Goal: Information Seeking & Learning: Learn about a topic

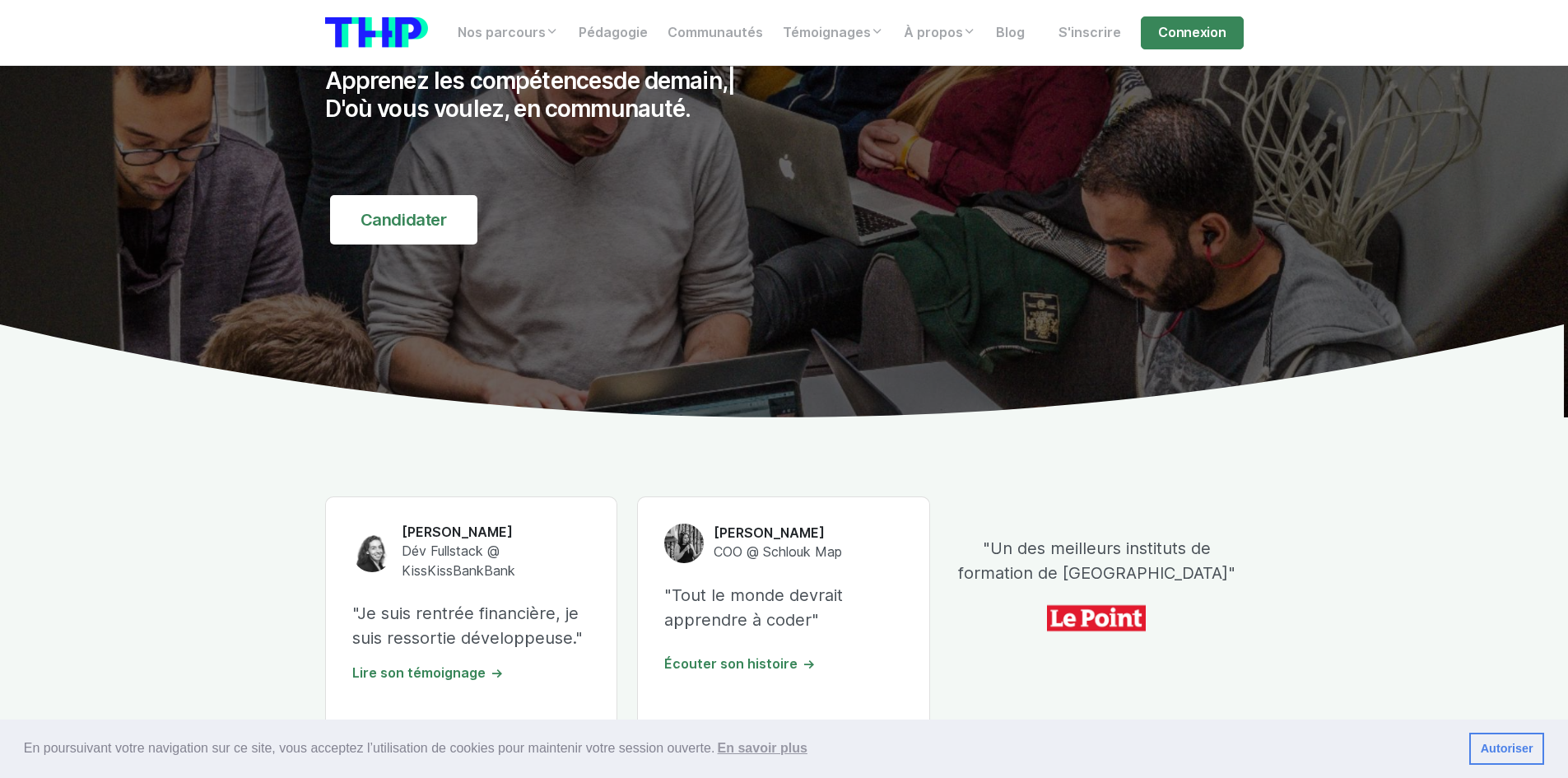
scroll to position [247, 0]
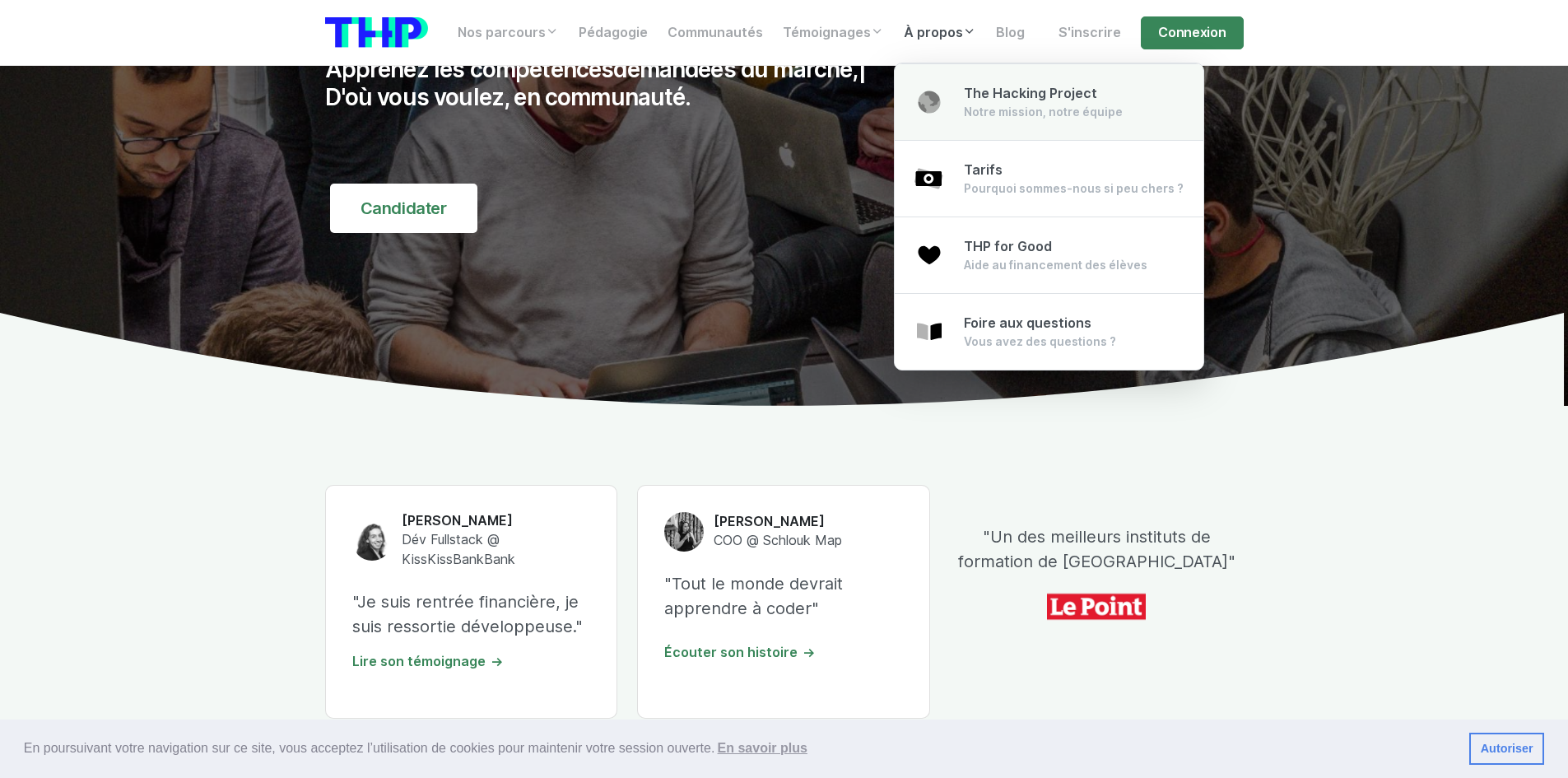
click at [987, 106] on div "Notre mission, notre équipe" at bounding box center [1044, 112] width 159 height 17
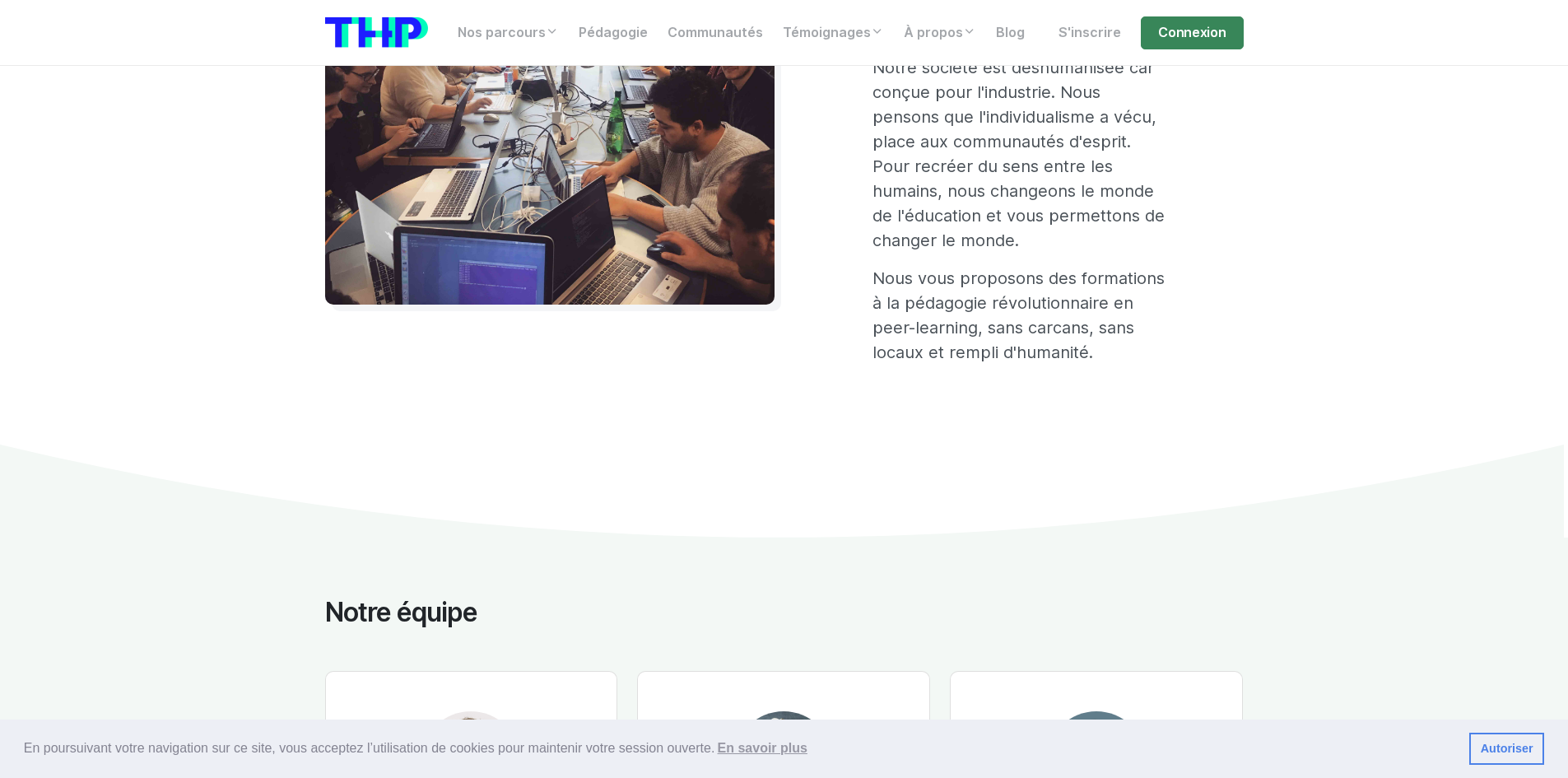
scroll to position [1152, 0]
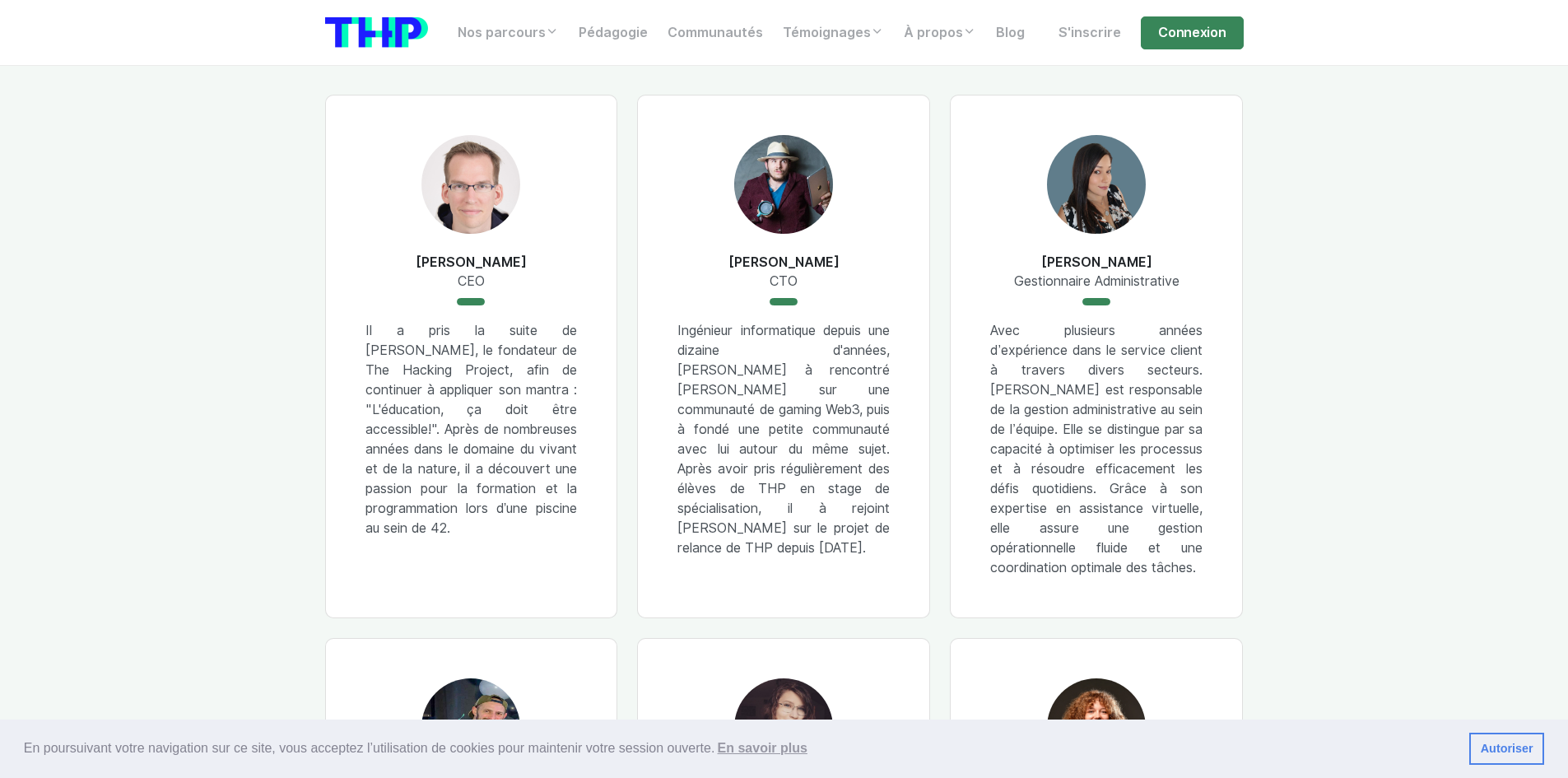
click at [765, 188] on img at bounding box center [784, 184] width 99 height 99
drag, startPoint x: 864, startPoint y: 263, endPoint x: 732, endPoint y: 263, distance: 132.0
click at [732, 263] on div "Jérémie OLIVIER CTO Ingénieur informatique depuis une dizaine d'années, Jérémie…" at bounding box center [784, 356] width 293 height 523
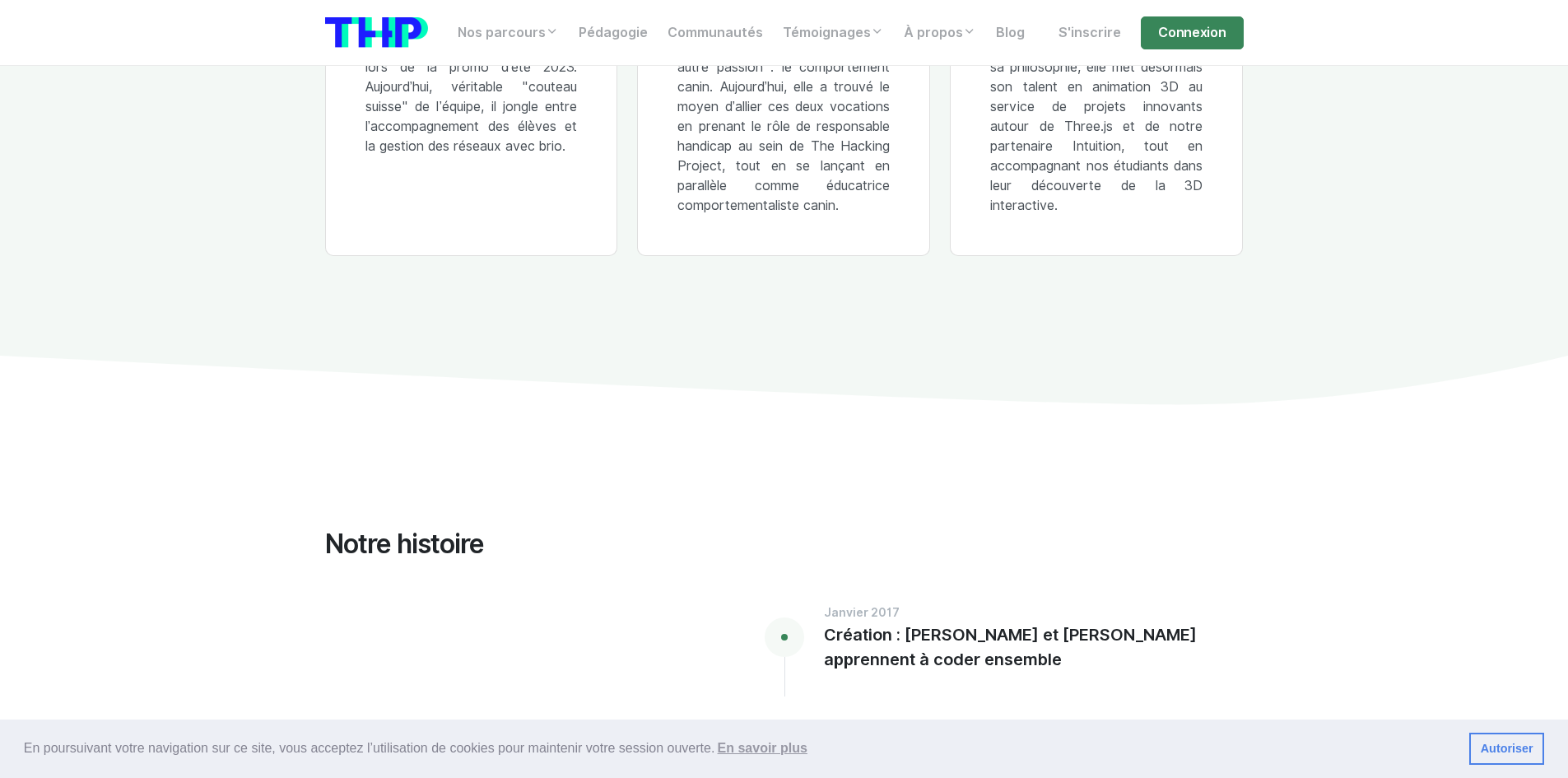
scroll to position [2468, 0]
